Goal: Task Accomplishment & Management: Complete application form

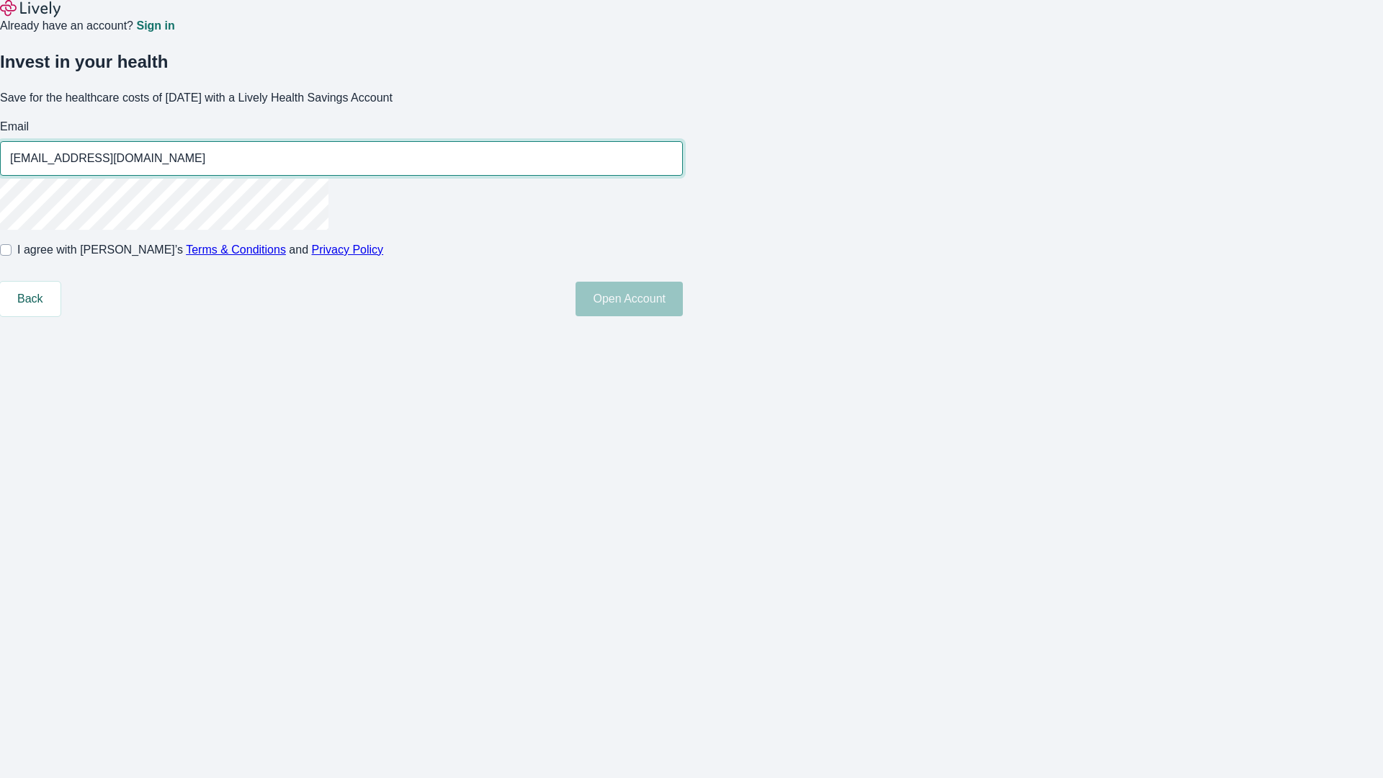
type input "[EMAIL_ADDRESS][DOMAIN_NAME]"
click at [12, 256] on input "I agree with Lively’s Terms & Conditions and Privacy Policy" at bounding box center [6, 250] width 12 height 12
checkbox input "true"
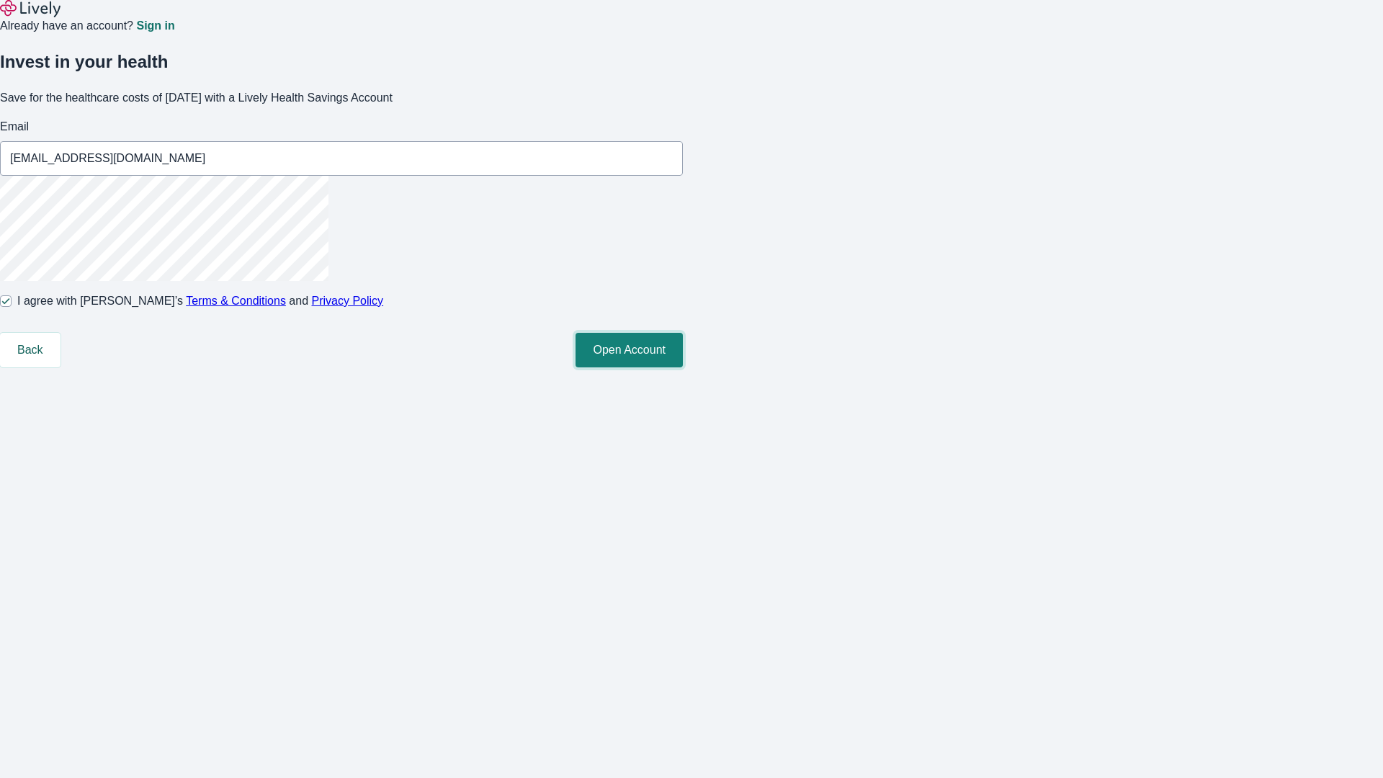
click at [683, 367] on button "Open Account" at bounding box center [629, 350] width 107 height 35
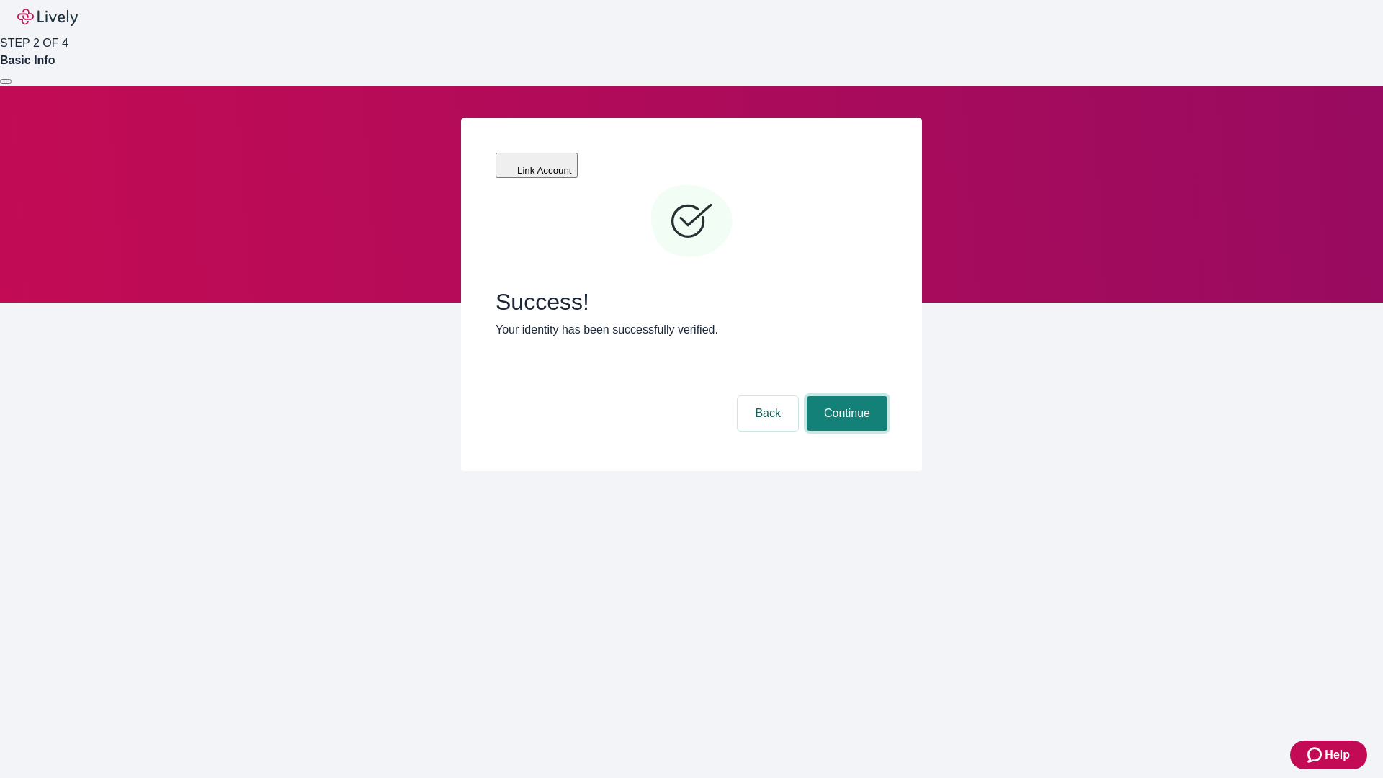
click at [845, 396] on button "Continue" at bounding box center [847, 413] width 81 height 35
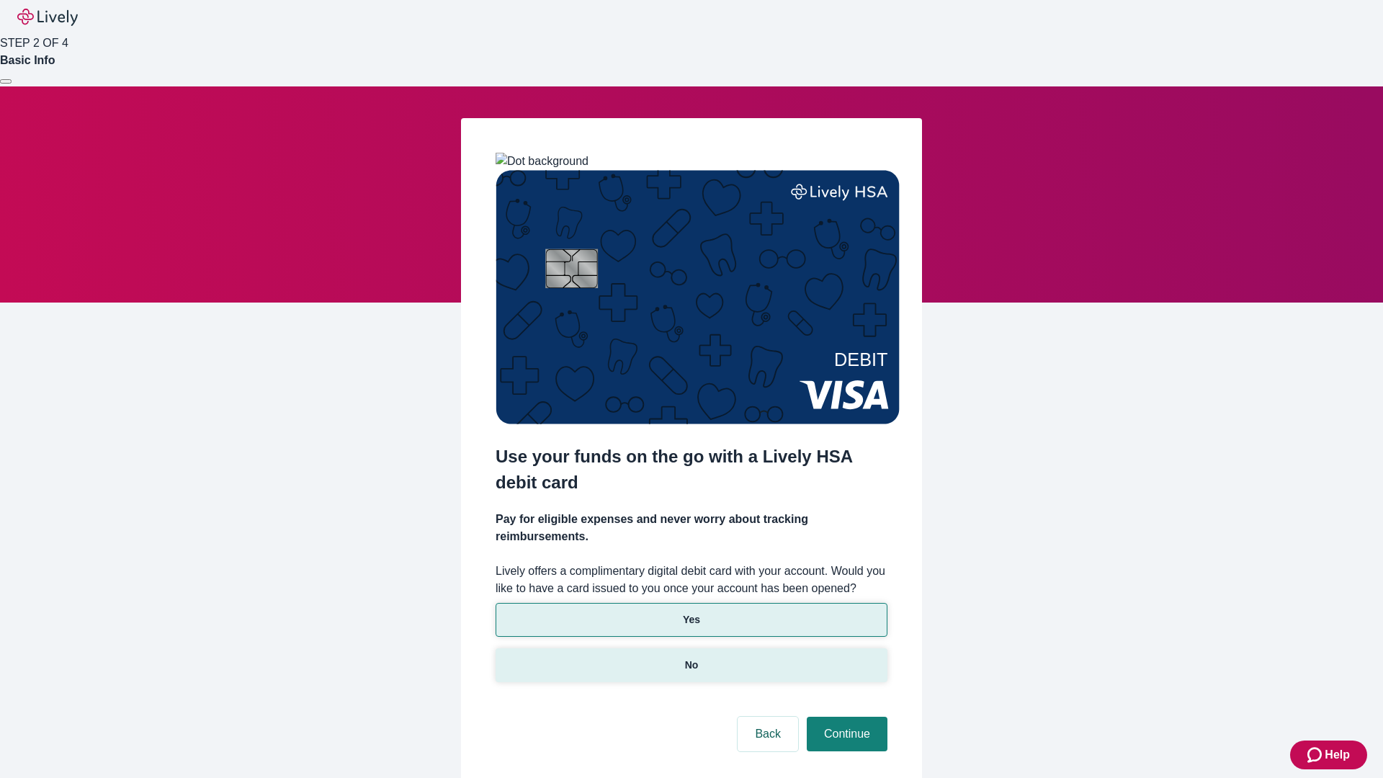
click at [691, 658] on p "No" at bounding box center [692, 665] width 14 height 15
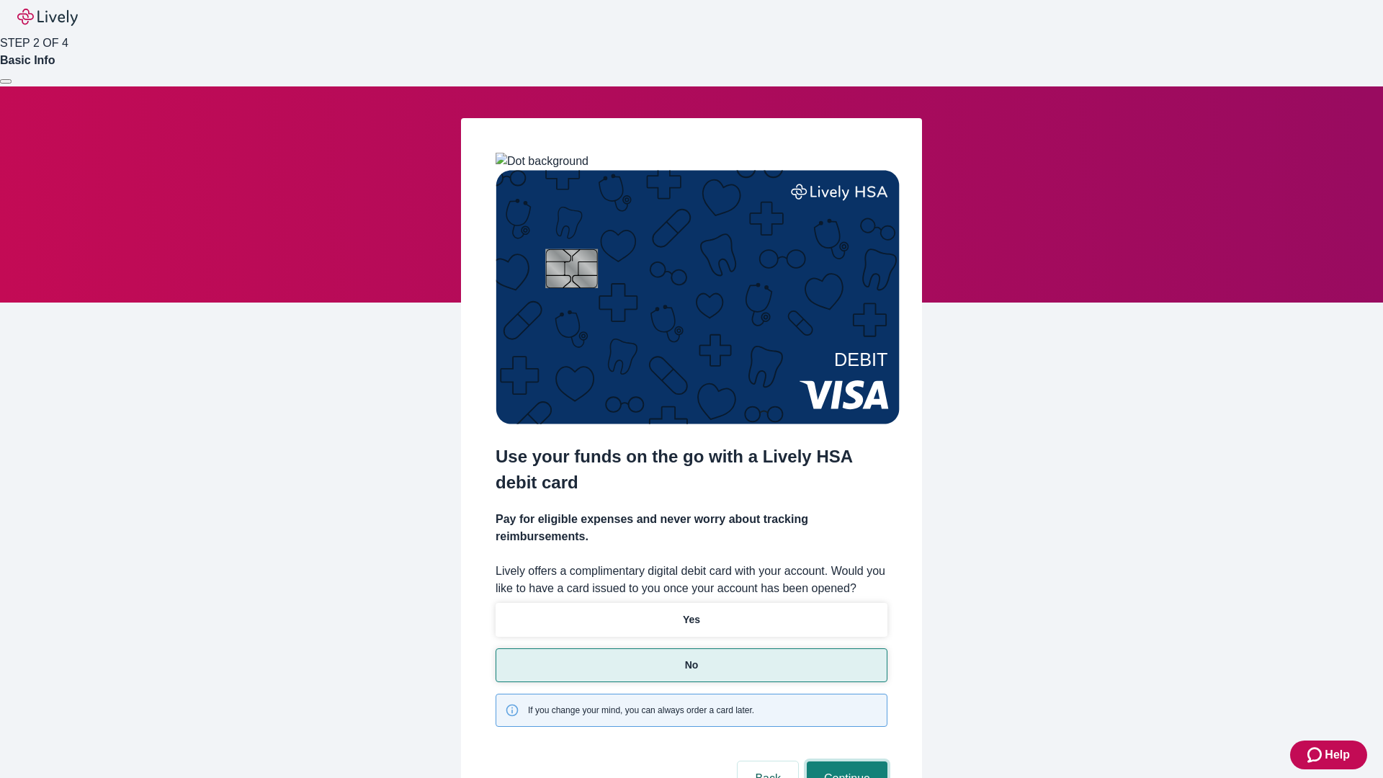
click at [845, 761] on button "Continue" at bounding box center [847, 778] width 81 height 35
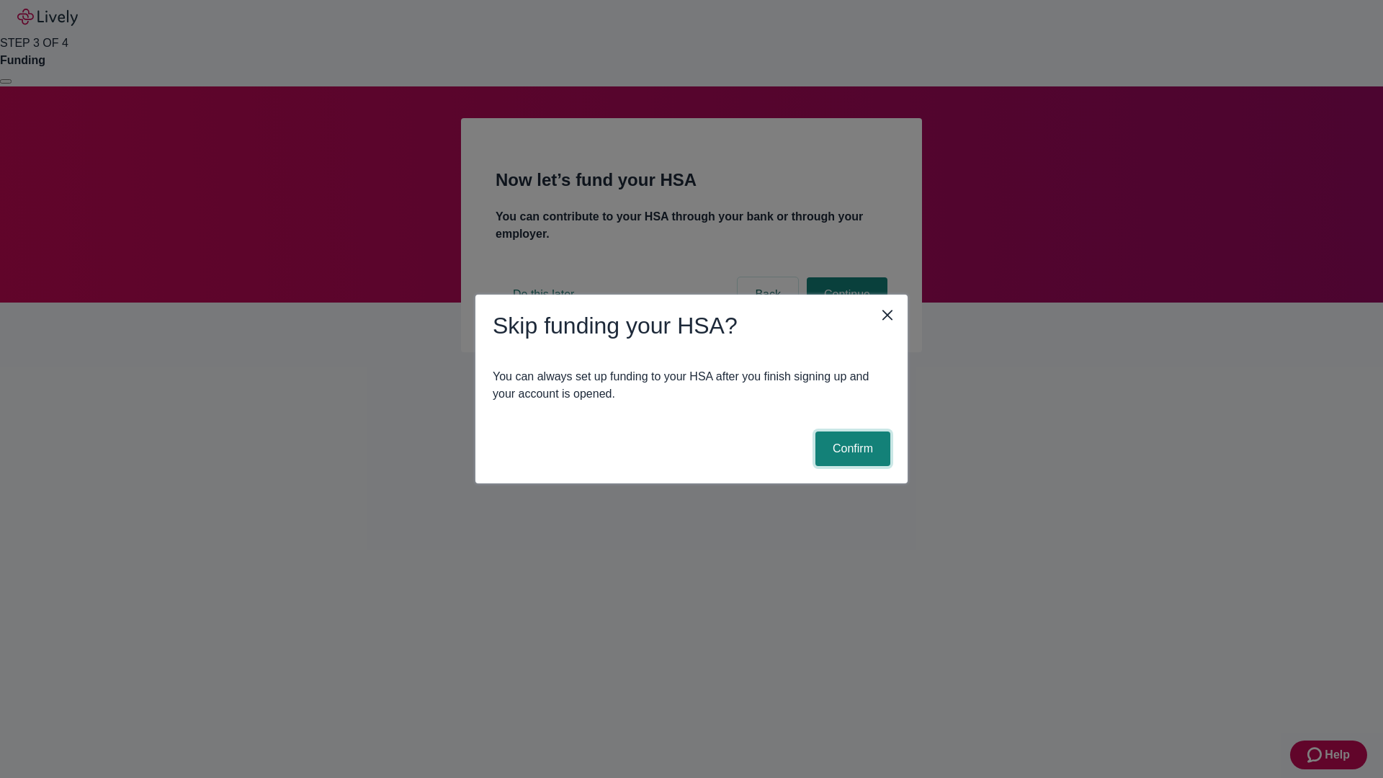
click at [851, 449] on button "Confirm" at bounding box center [852, 449] width 75 height 35
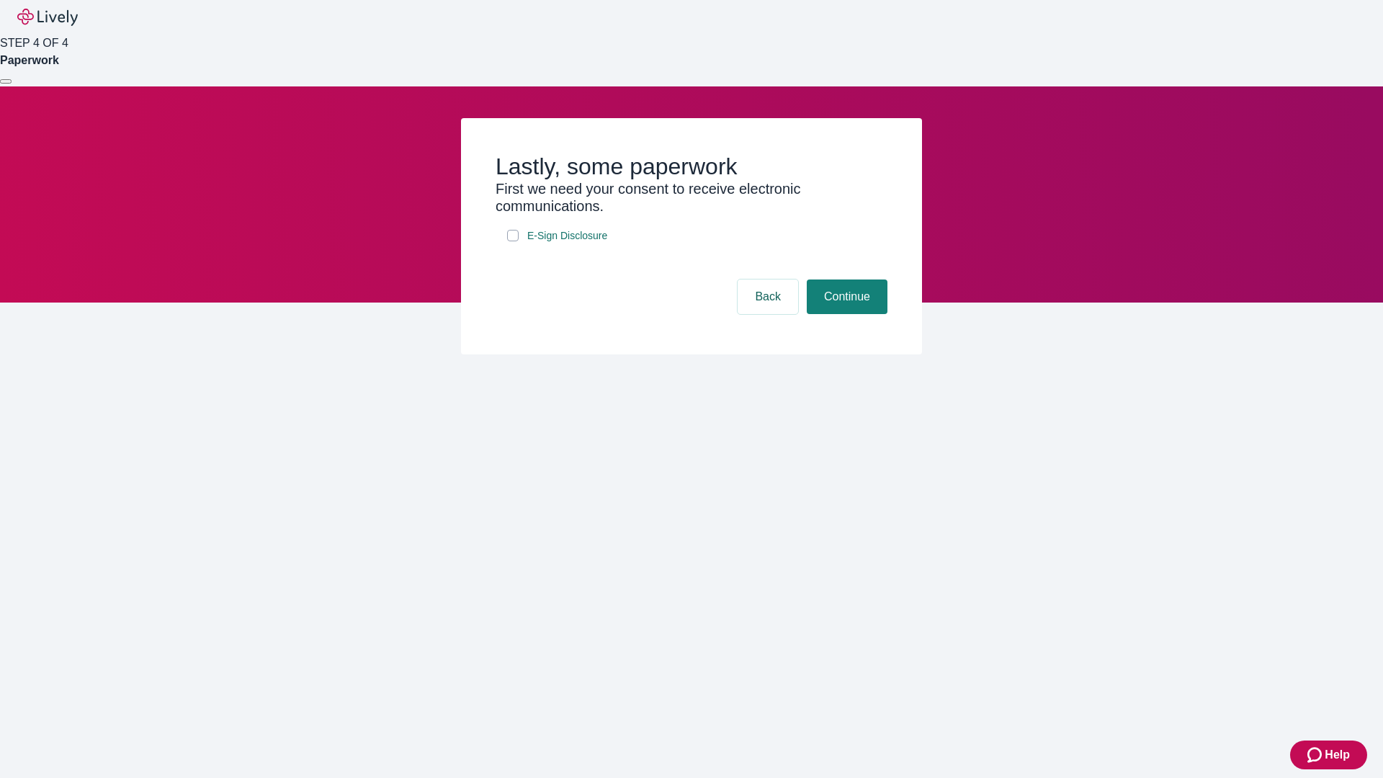
click at [513, 241] on input "E-Sign Disclosure" at bounding box center [513, 236] width 12 height 12
checkbox input "true"
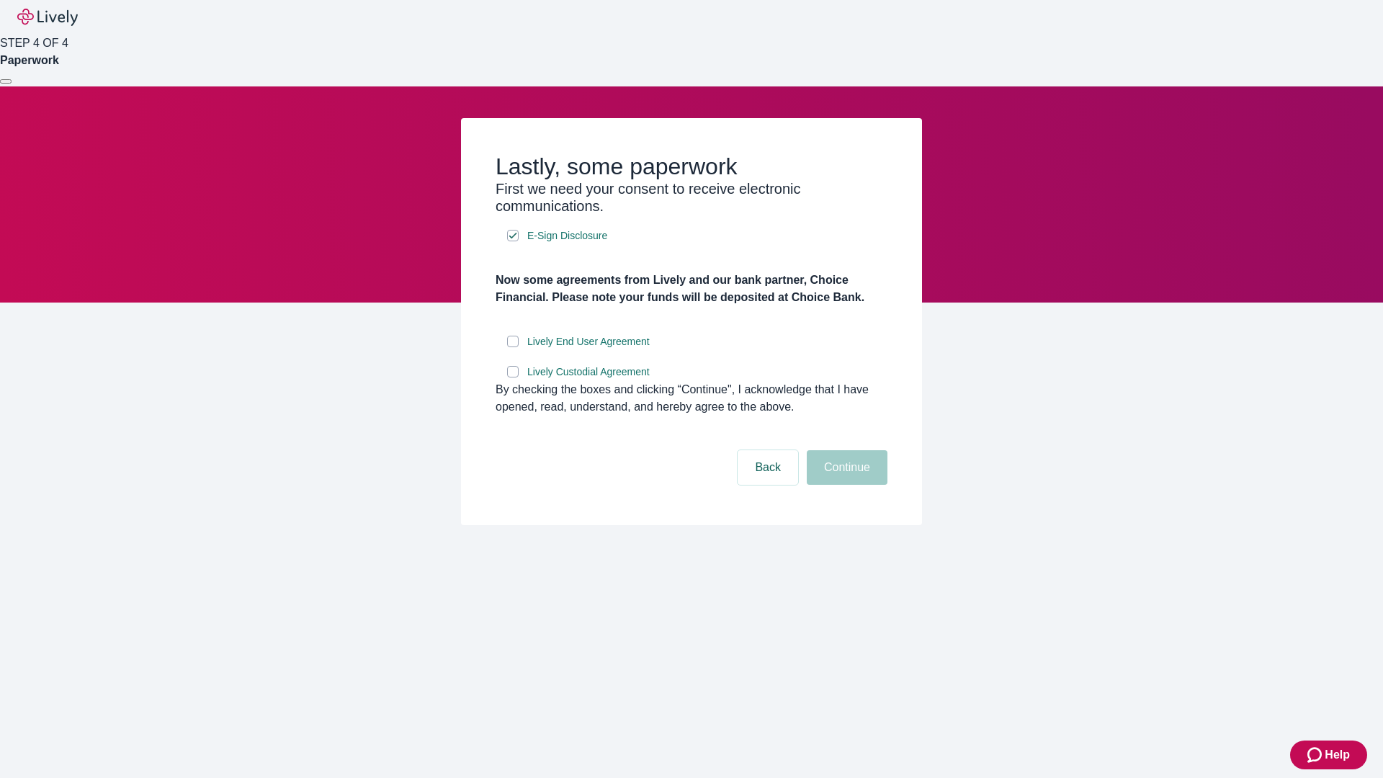
click at [513, 347] on input "Lively End User Agreement" at bounding box center [513, 342] width 12 height 12
checkbox input "true"
click at [513, 377] on input "Lively Custodial Agreement" at bounding box center [513, 372] width 12 height 12
checkbox input "true"
click at [845, 485] on button "Continue" at bounding box center [847, 467] width 81 height 35
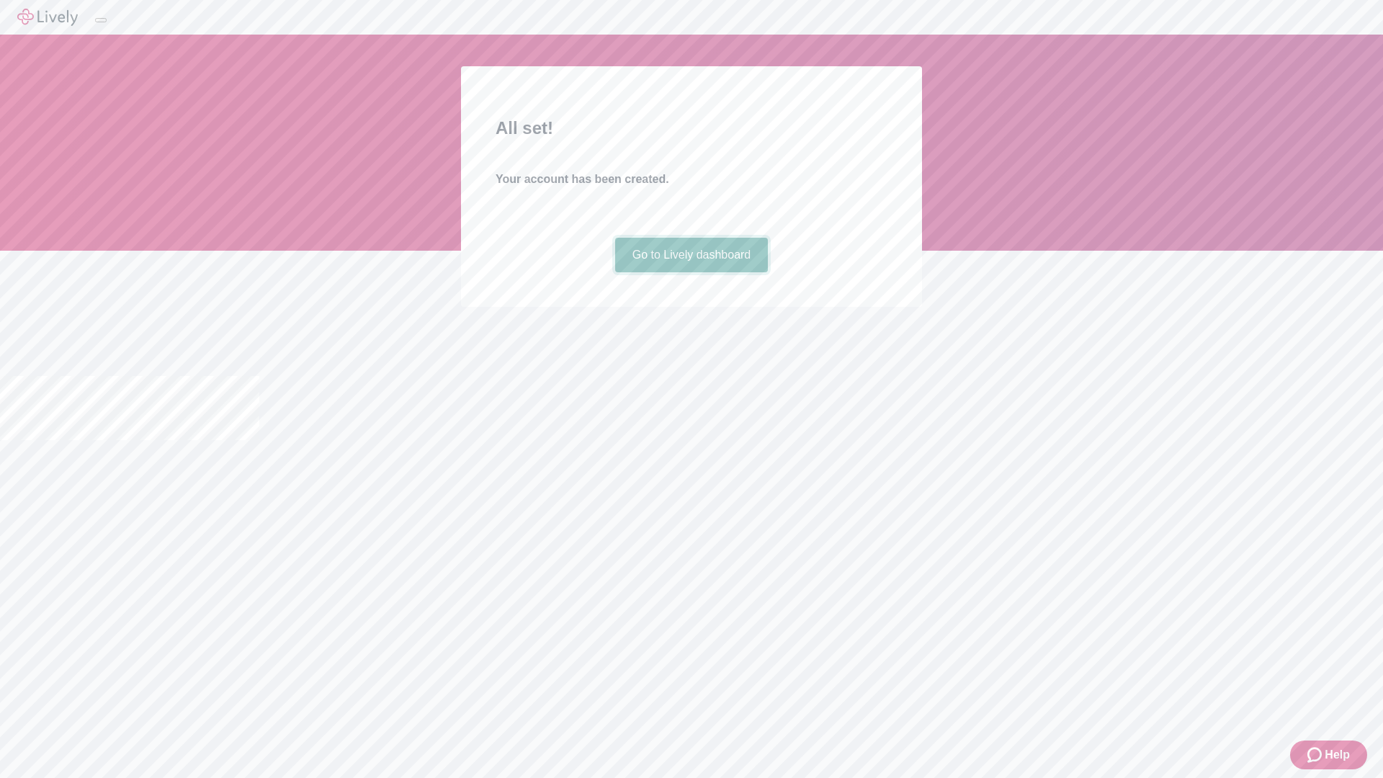
click at [691, 272] on link "Go to Lively dashboard" at bounding box center [691, 255] width 153 height 35
